Goal: Task Accomplishment & Management: Use online tool/utility

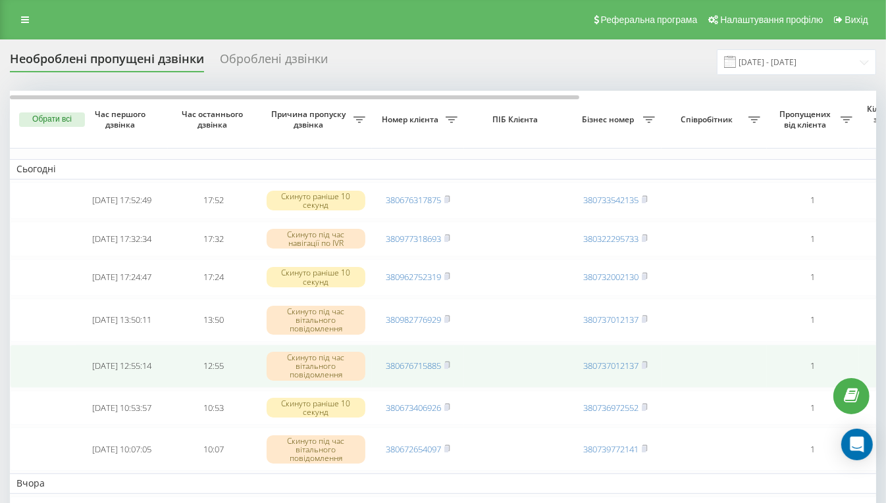
click at [574, 382] on td "380737012137" at bounding box center [615, 366] width 92 height 43
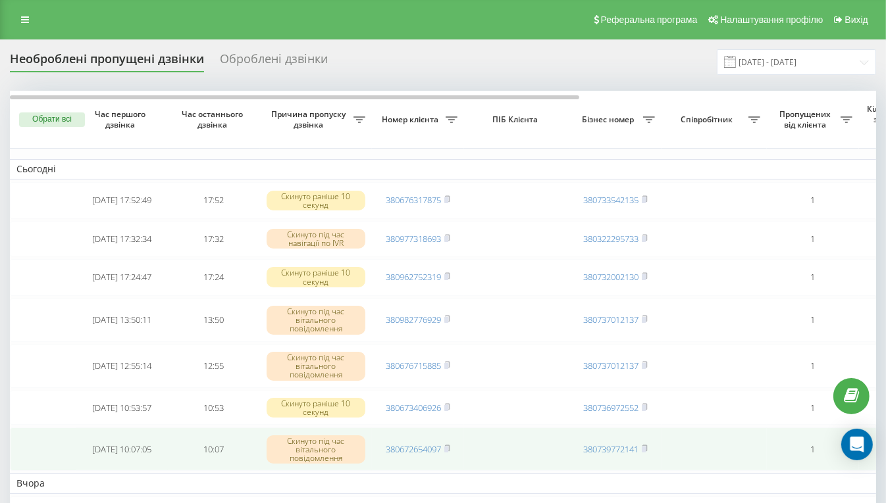
click at [533, 448] on td at bounding box center [516, 449] width 105 height 43
click at [210, 447] on td "10:07" at bounding box center [214, 449] width 92 height 43
click at [378, 451] on td "380672654097" at bounding box center [418, 449] width 92 height 43
click at [686, 443] on td at bounding box center [713, 449] width 105 height 43
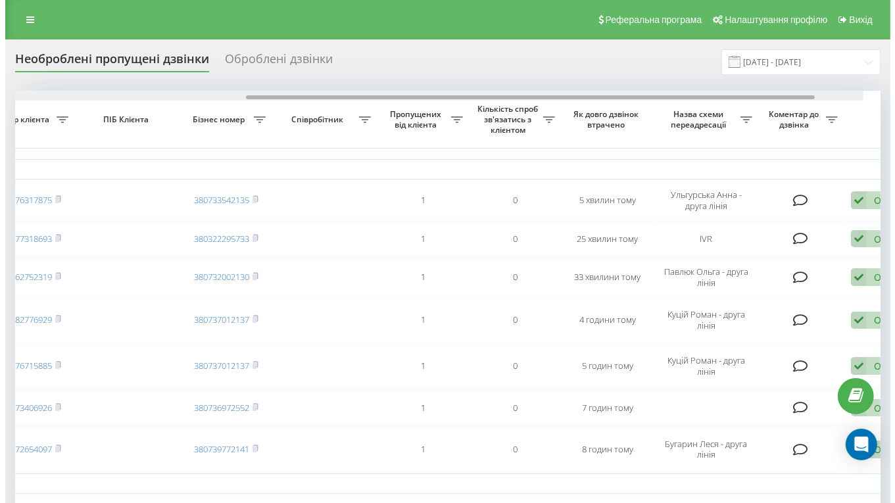
scroll to position [0, 450]
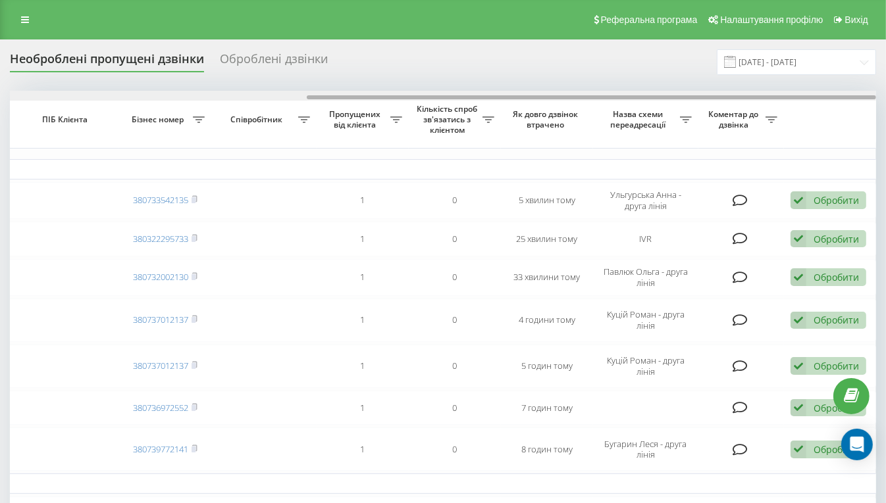
drag, startPoint x: 563, startPoint y: 97, endPoint x: 880, endPoint y: 117, distance: 317.8
click at [885, 113] on html "[DOMAIN_NAME] Проекти [DOMAIN_NAME] Центр звернень Журнал дзвінків Журнал повід…" at bounding box center [443, 251] width 886 height 503
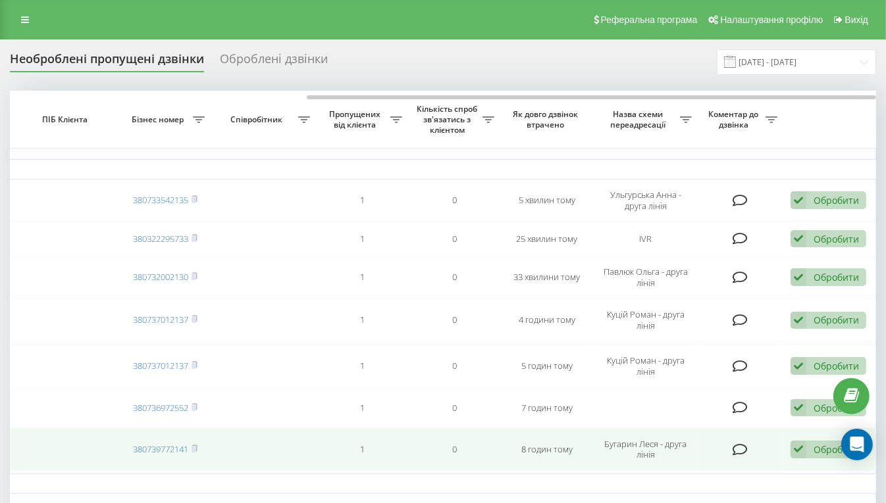
drag, startPoint x: 816, startPoint y: 445, endPoint x: 828, endPoint y: 449, distance: 12.5
click at [828, 449] on div "Обробити" at bounding box center [835, 449] width 45 height 13
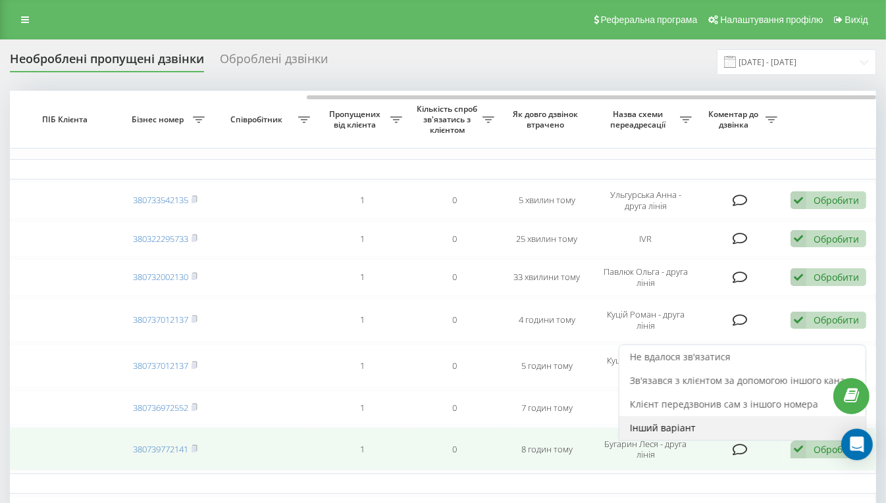
click at [676, 426] on span "Інший варіант" at bounding box center [663, 428] width 66 height 13
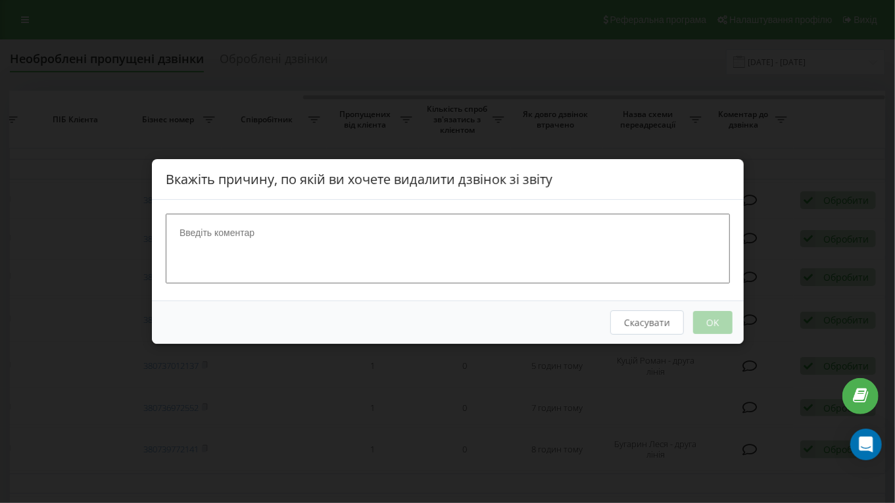
drag, startPoint x: 180, startPoint y: 232, endPoint x: 297, endPoint y: 224, distance: 117.3
click at [297, 224] on textarea at bounding box center [448, 249] width 565 height 70
drag, startPoint x: 275, startPoint y: 234, endPoint x: 151, endPoint y: 220, distance: 125.1
click at [151, 220] on div "Вкажіть причину, по якій ви хочете видалити дзвінок зі звіту Скасувати OK" at bounding box center [447, 251] width 895 height 503
type textarea "передзвонила"
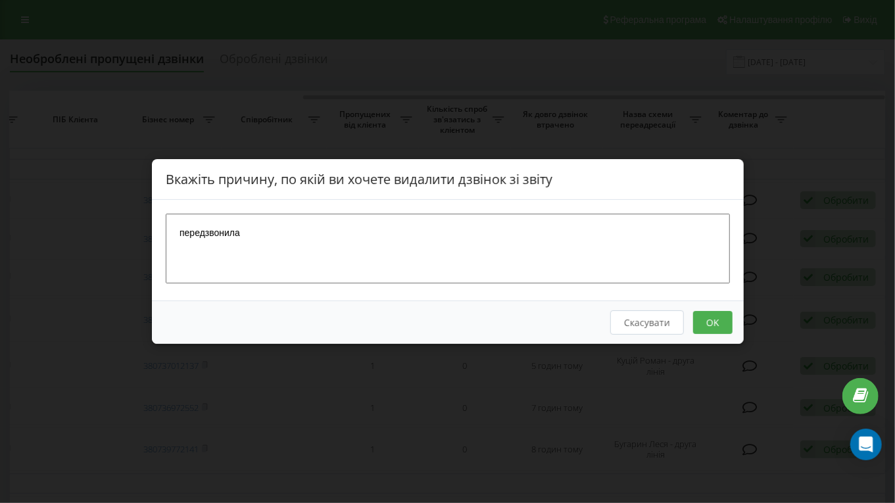
click at [711, 320] on button "OK" at bounding box center [712, 322] width 39 height 23
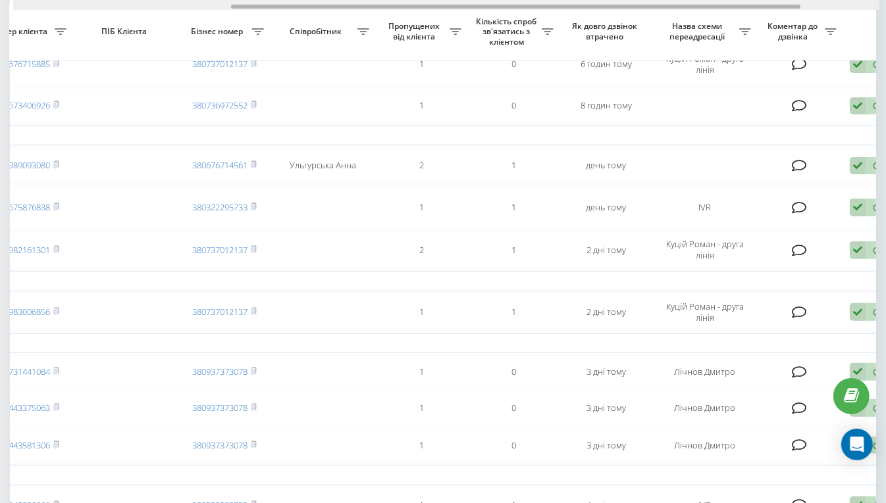
scroll to position [0, 450]
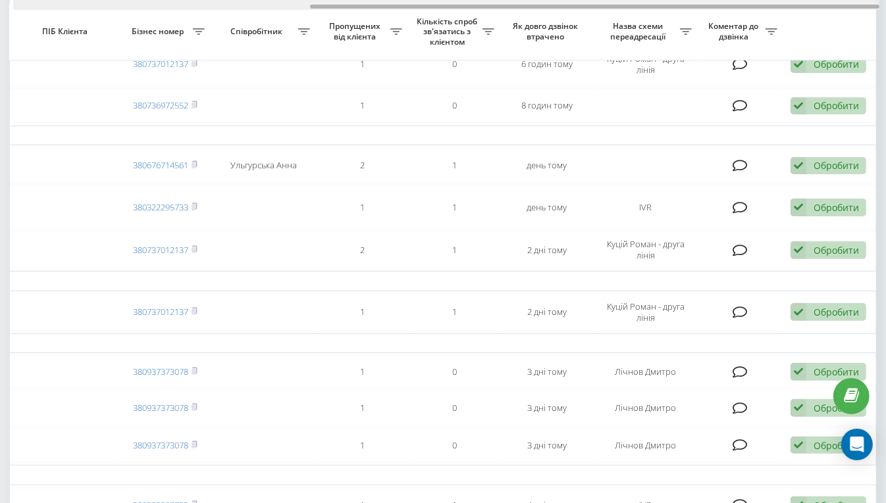
drag, startPoint x: 557, startPoint y: 6, endPoint x: 890, endPoint y: -4, distance: 333.1
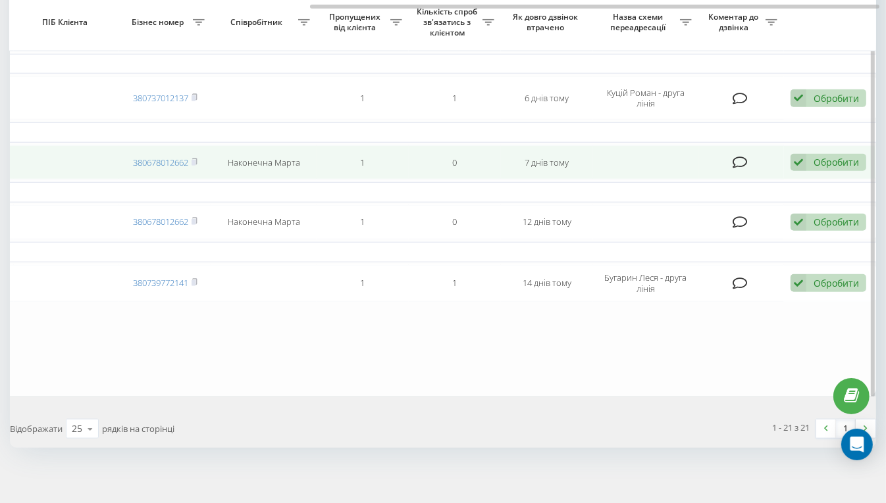
scroll to position [937, 0]
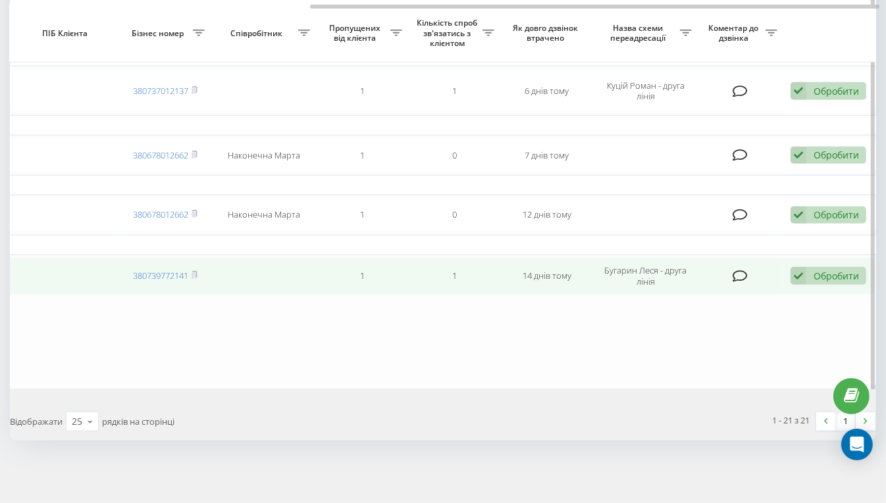
click at [224, 276] on td at bounding box center [263, 276] width 105 height 37
click at [185, 277] on link "380739772141" at bounding box center [160, 276] width 55 height 12
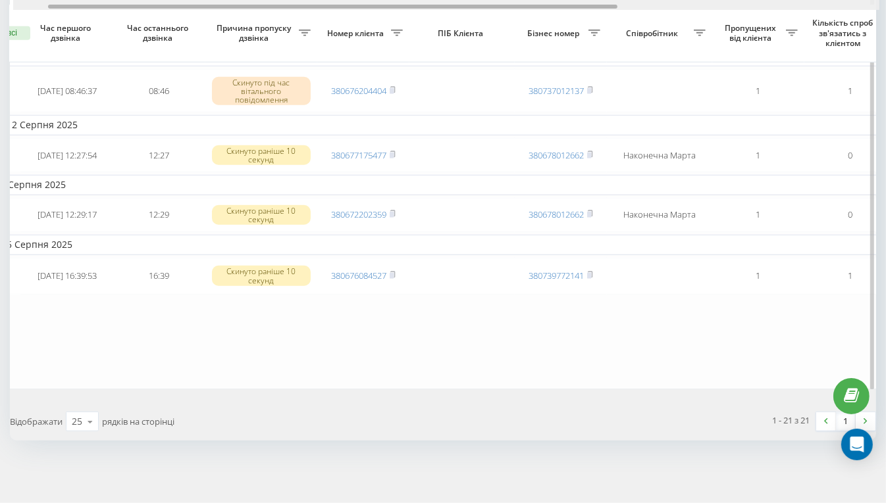
scroll to position [0, 47]
drag, startPoint x: 539, startPoint y: 4, endPoint x: 226, endPoint y: 124, distance: 334.9
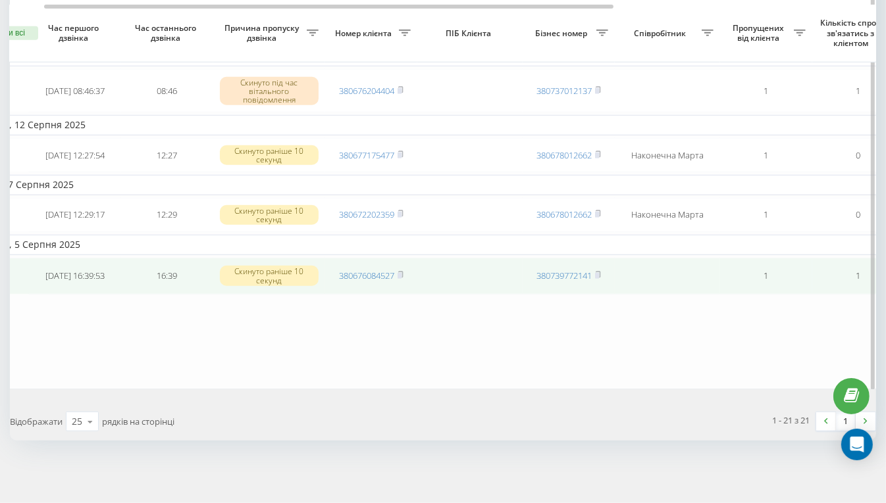
click at [110, 275] on td "[DATE] 16:39:53" at bounding box center [75, 276] width 92 height 37
click at [344, 280] on link "380676084527" at bounding box center [366, 276] width 55 height 12
click at [590, 273] on link "380739772141" at bounding box center [563, 276] width 55 height 12
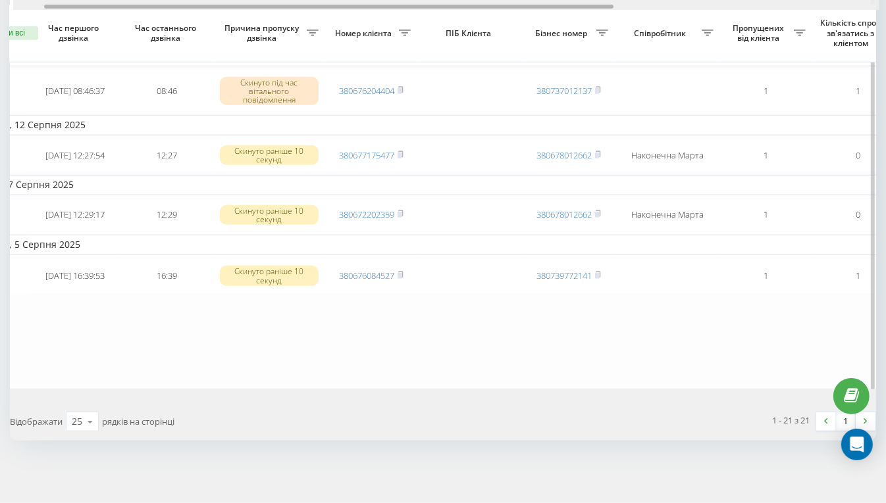
scroll to position [0, 450]
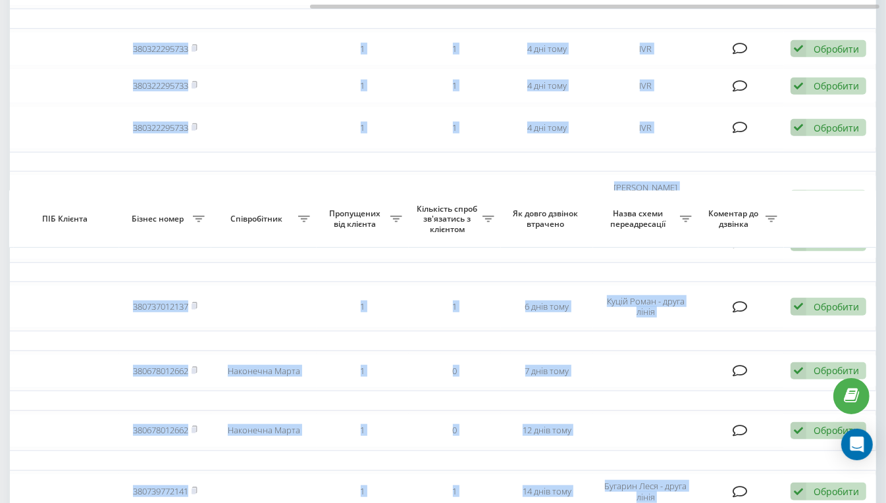
drag, startPoint x: 455, startPoint y: 2, endPoint x: 618, endPoint y: -7, distance: 162.8
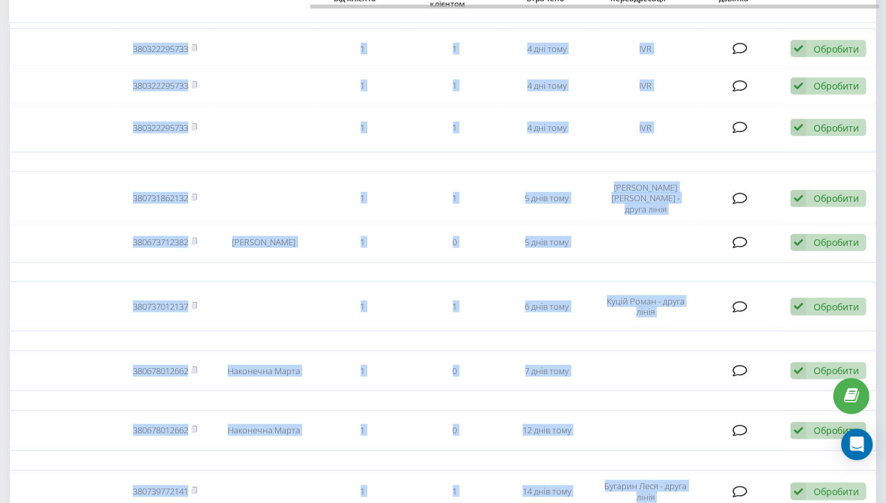
scroll to position [682, 0]
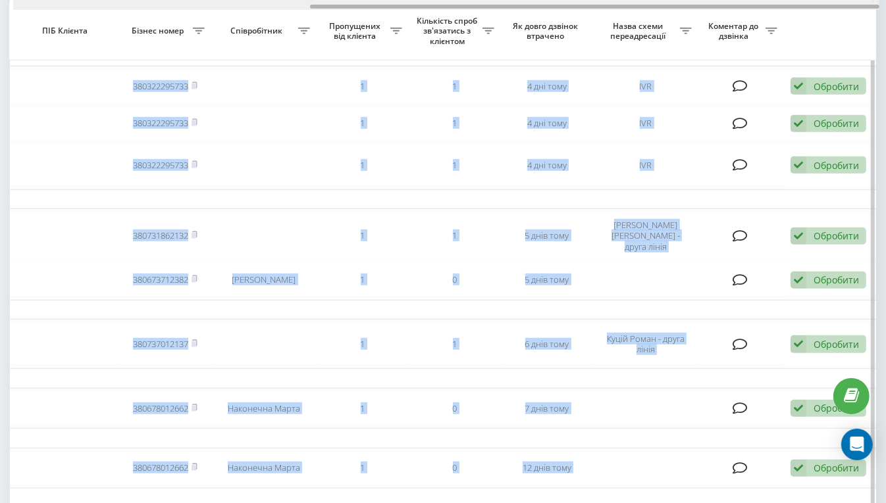
drag, startPoint x: 607, startPoint y: 5, endPoint x: 799, endPoint y: 11, distance: 192.2
click at [799, 11] on div "Обрати всі Час першого дзвінка Час останнього дзвінка Причина пропуску дзвінка …" at bounding box center [443, 25] width 866 height 1233
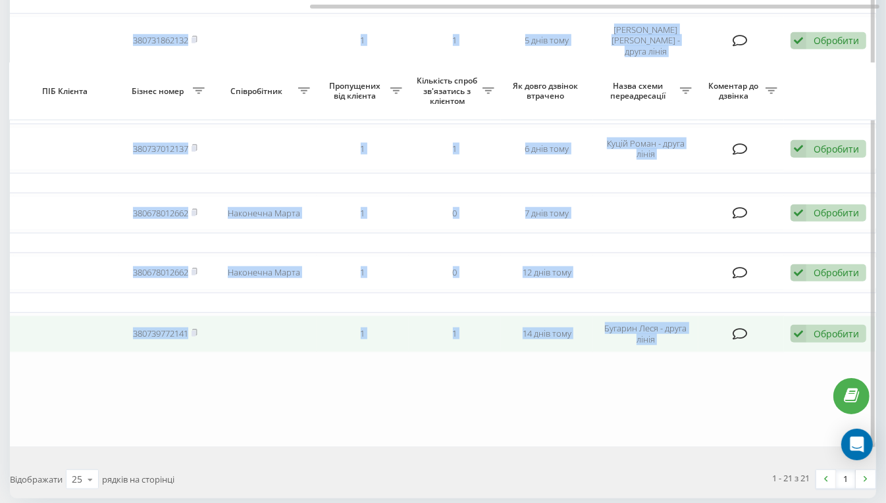
scroll to position [937, 0]
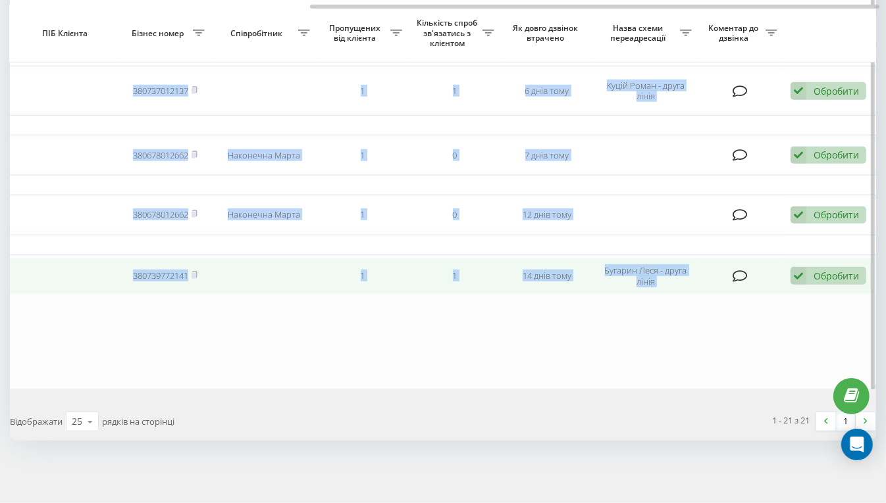
click at [821, 274] on div "Обробити" at bounding box center [835, 276] width 45 height 13
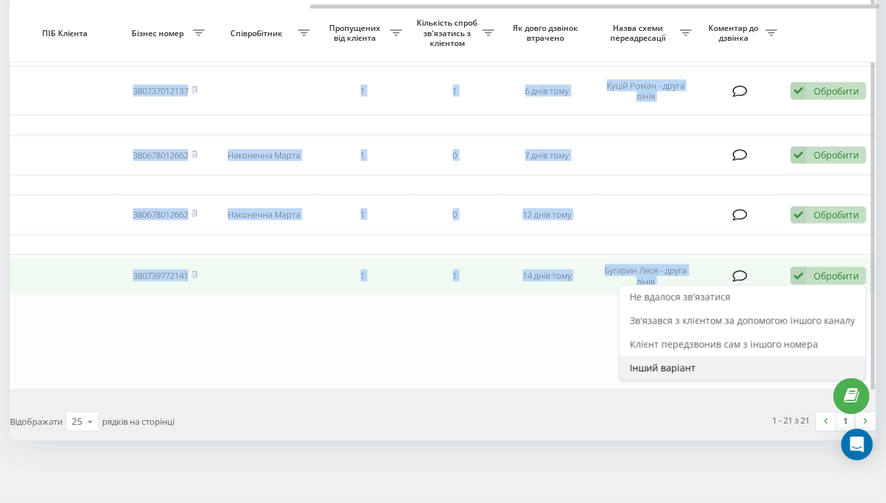
click at [655, 367] on span "Інший варіант" at bounding box center [663, 368] width 66 height 13
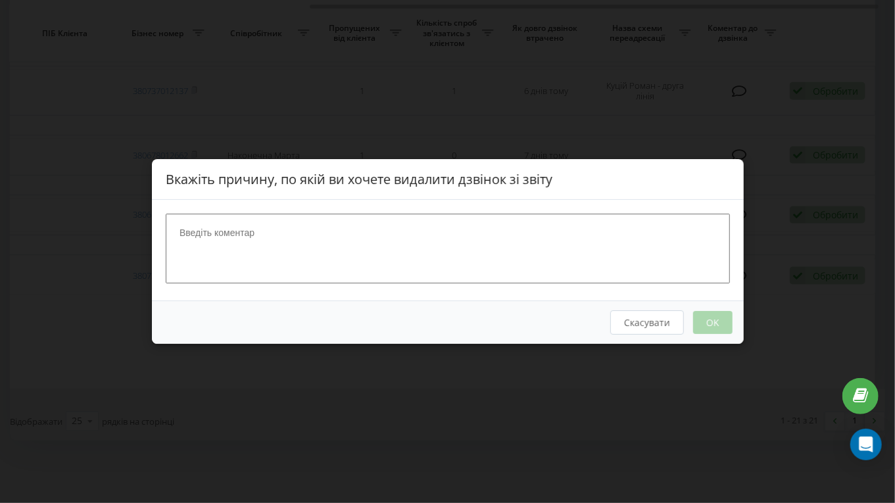
drag, startPoint x: 250, startPoint y: 235, endPoint x: 155, endPoint y: 220, distance: 95.9
click at [155, 221] on div at bounding box center [448, 250] width 592 height 101
click at [715, 323] on div "Скасувати OK" at bounding box center [448, 322] width 592 height 43
click at [661, 319] on button "Скасувати" at bounding box center [647, 323] width 74 height 24
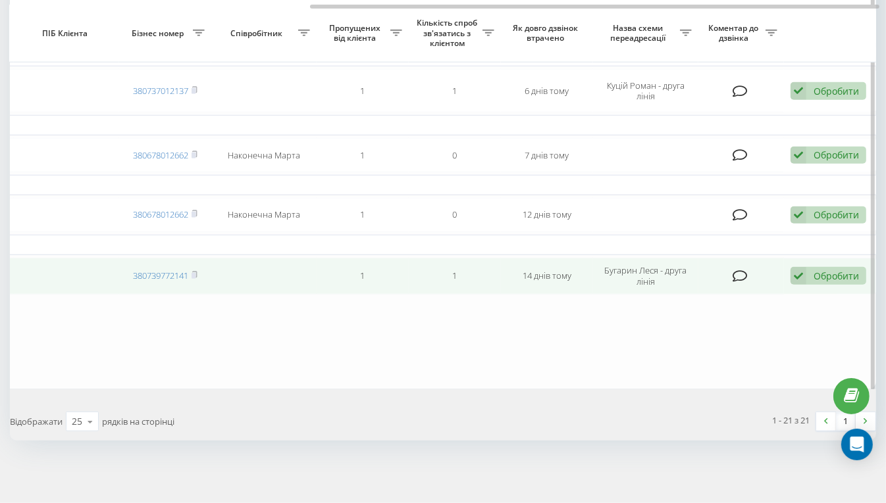
click at [809, 274] on div "Обробити Не вдалося зв'язатися Зв'язався з клієнтом за допомогою іншого каналу …" at bounding box center [828, 276] width 76 height 18
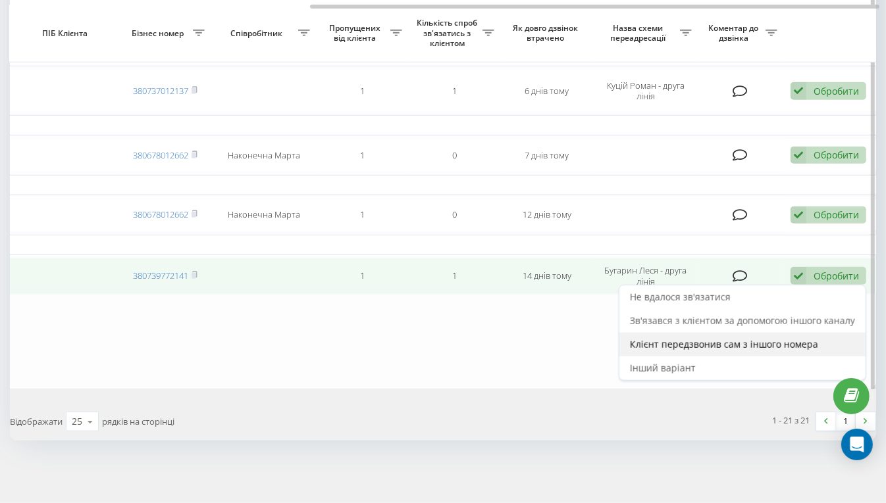
drag, startPoint x: 810, startPoint y: 274, endPoint x: 734, endPoint y: 347, distance: 105.6
click at [734, 347] on span "Клієнт передзвонив сам з іншого номера" at bounding box center [724, 344] width 188 height 13
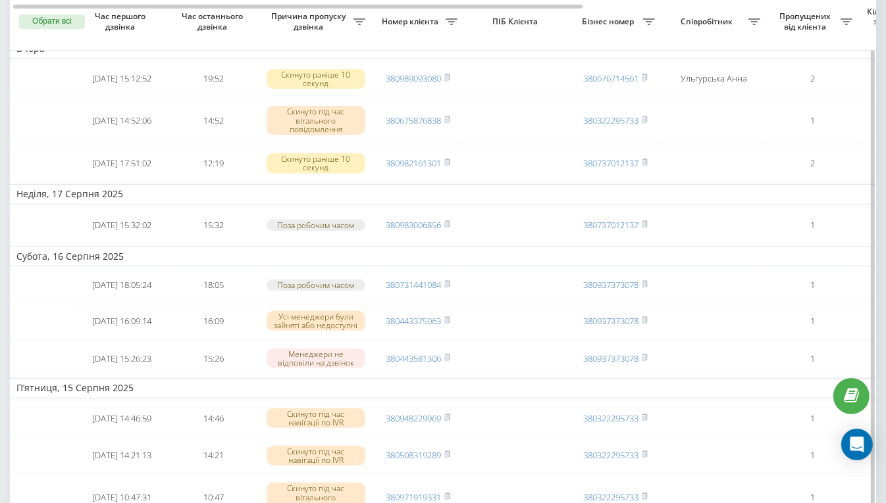
scroll to position [0, 0]
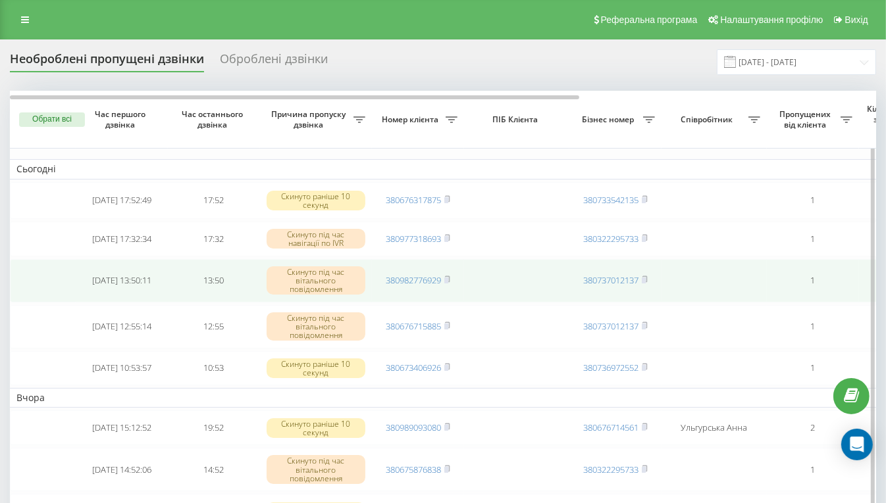
click at [286, 284] on div "Скинуто під час вітального повідомлення" at bounding box center [315, 280] width 99 height 29
